Goal: Use online tool/utility: Use online tool/utility

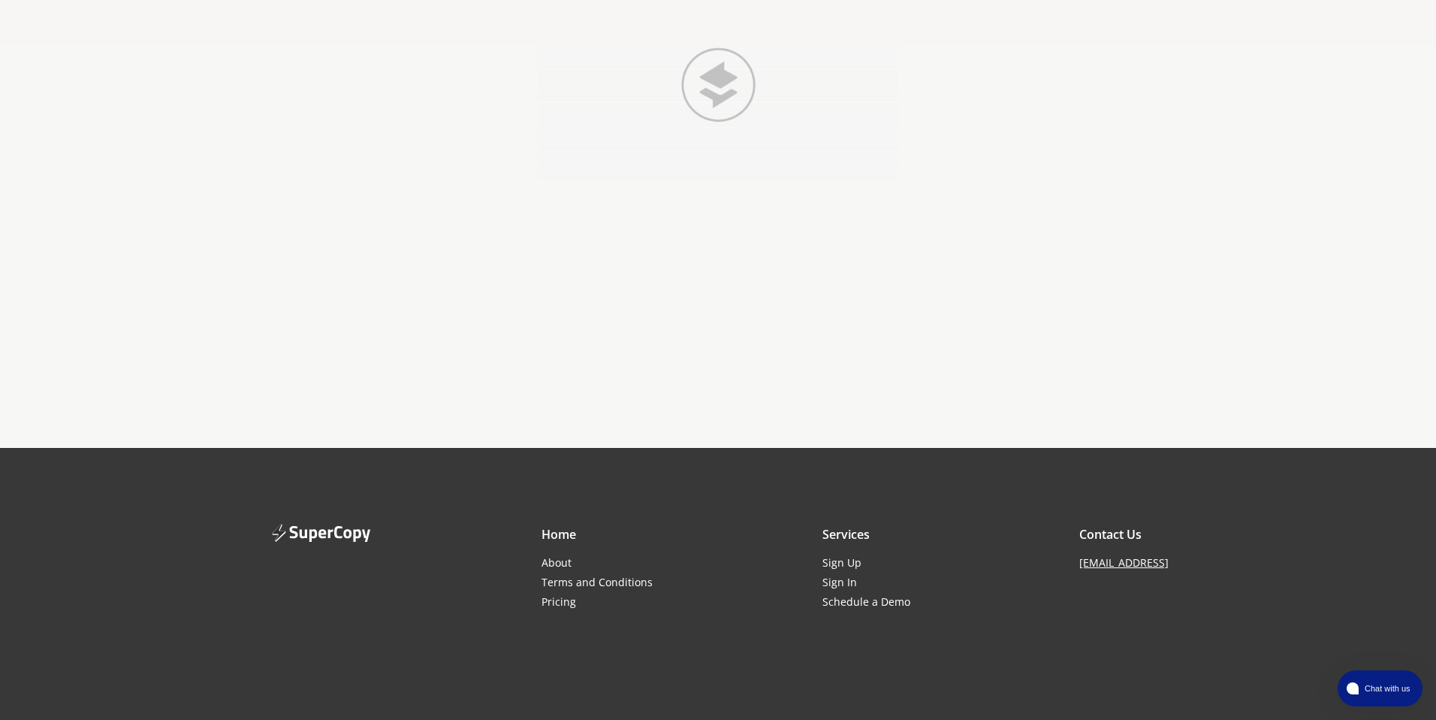
scroll to position [268, 0]
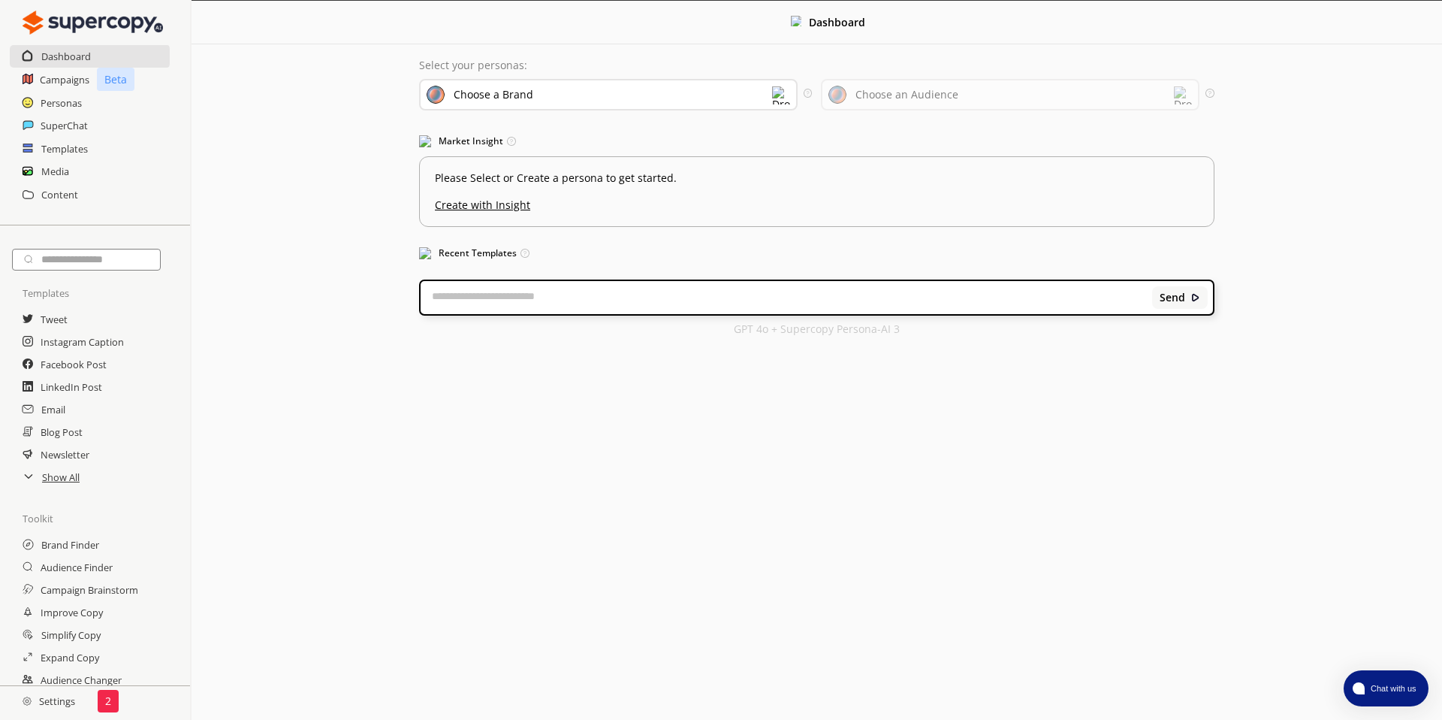
click at [576, 98] on div "Choose a Brand" at bounding box center [608, 95] width 379 height 32
click at [935, 101] on div "Choose an Audience" at bounding box center [894, 94] width 130 height 17
click at [940, 97] on div "Choose an Audience" at bounding box center [907, 95] width 103 height 12
click at [674, 98] on div "Choose a Brand" at bounding box center [608, 95] width 379 height 32
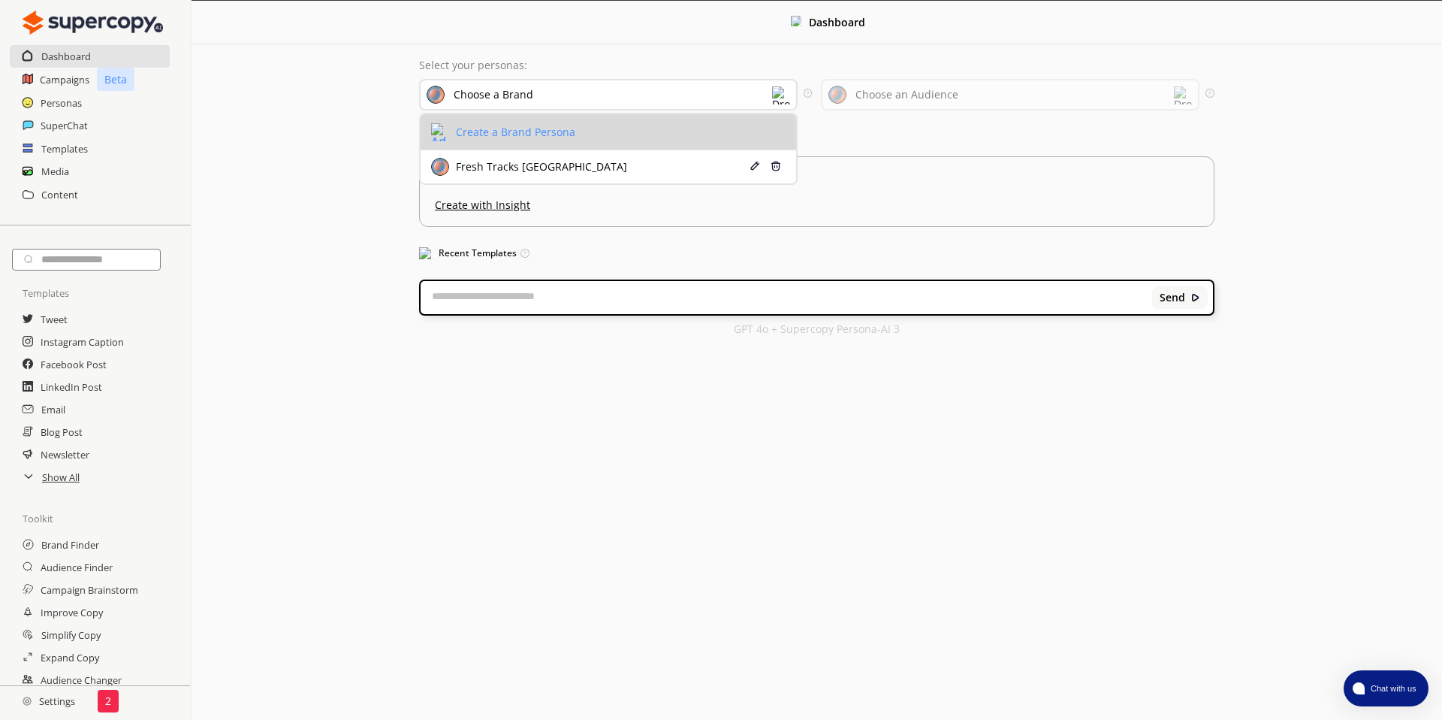
click at [597, 131] on li "Create a Brand Persona" at bounding box center [609, 132] width 376 height 36
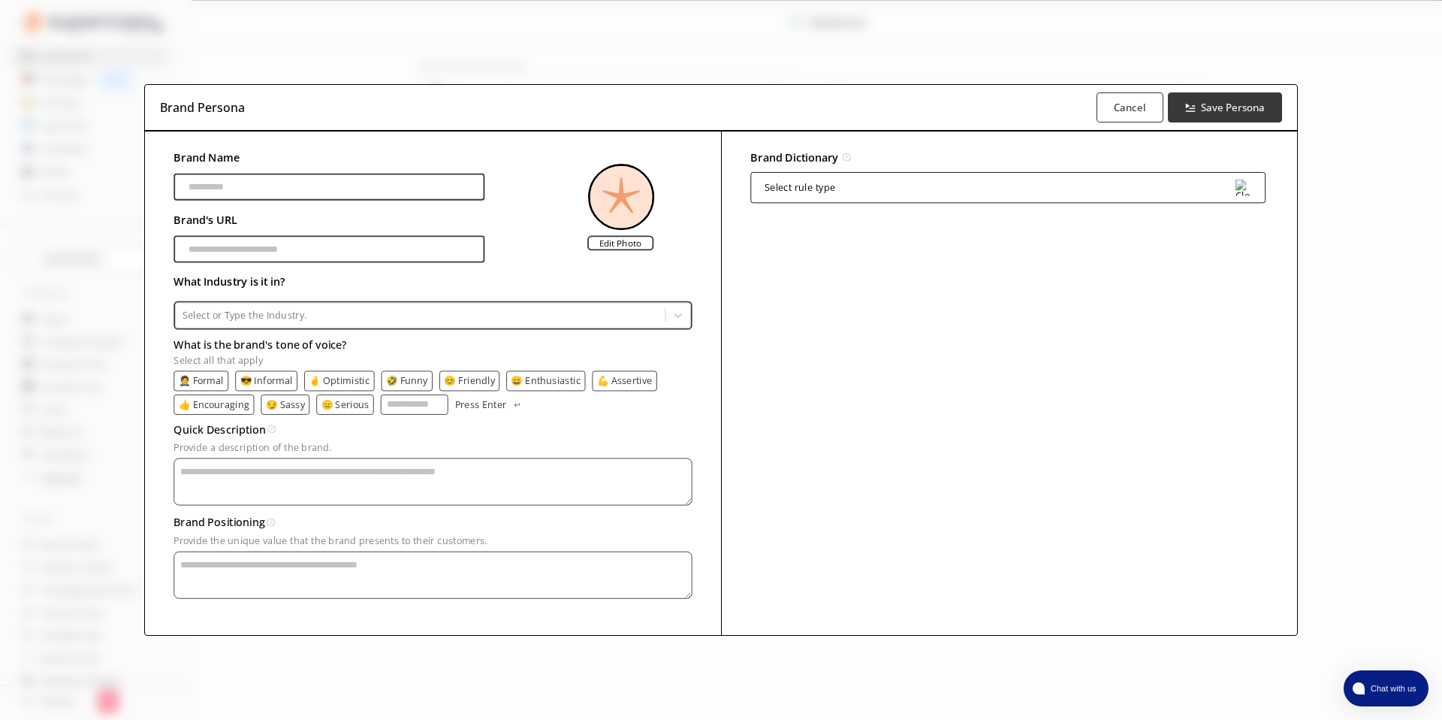
click at [207, 189] on input "Brand Name" at bounding box center [329, 187] width 311 height 27
